Goal: Check status: Check status

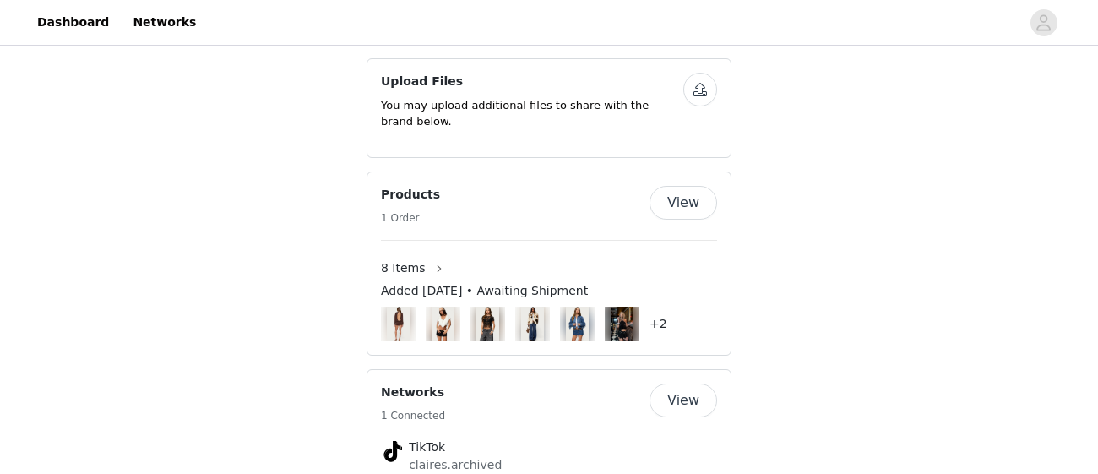
scroll to position [1398, 0]
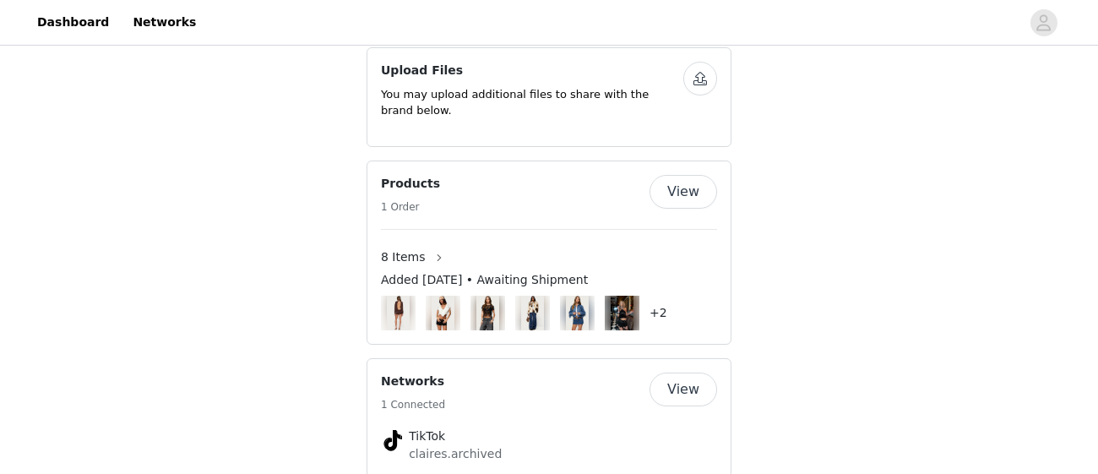
click at [409, 248] on span "8 Items" at bounding box center [403, 257] width 45 height 18
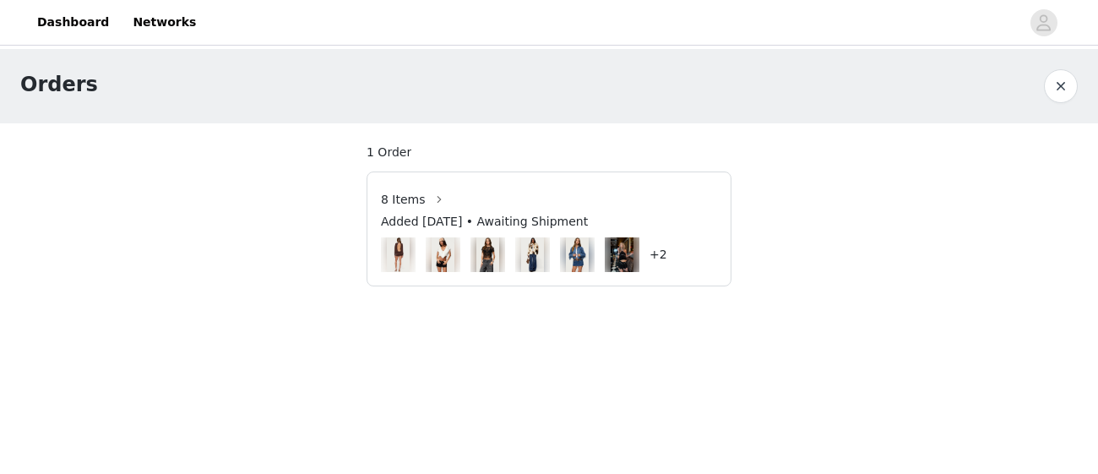
click at [401, 198] on span "8 Items" at bounding box center [403, 200] width 45 height 18
click at [430, 200] on button "button" at bounding box center [439, 199] width 27 height 27
